Goal: Information Seeking & Learning: Learn about a topic

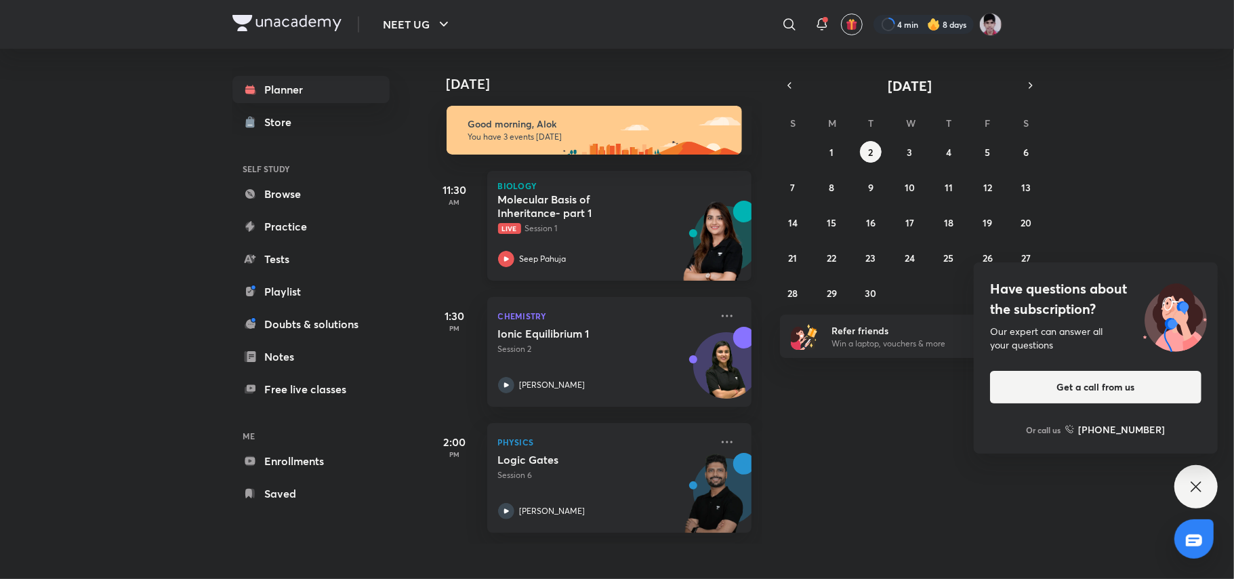
click at [550, 231] on p "Live Session 1" at bounding box center [604, 228] width 213 height 12
click at [602, 229] on p "Live Session 1" at bounding box center [604, 228] width 213 height 12
